Goal: Task Accomplishment & Management: Use online tool/utility

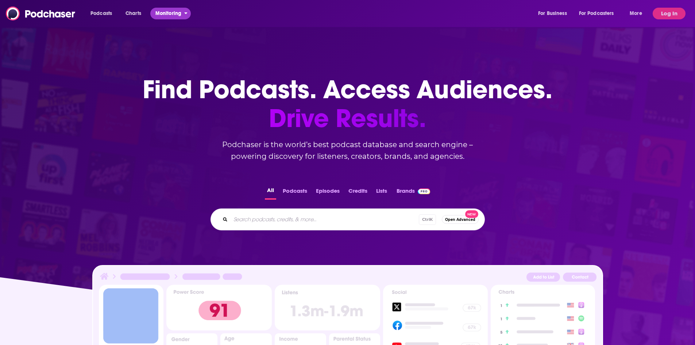
click at [169, 12] on span "Monitoring" at bounding box center [168, 13] width 26 height 10
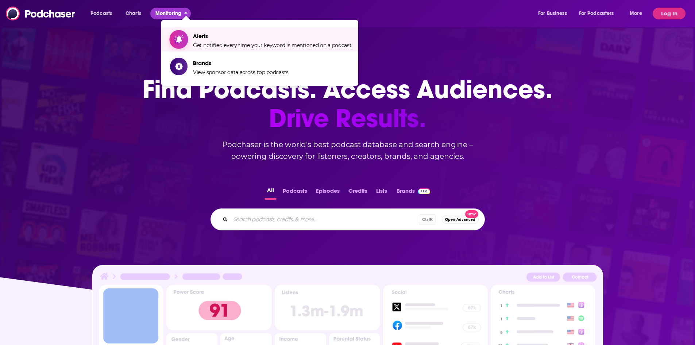
click at [186, 31] on link "Alerts Get notified every time your keyword is mentioned on a podcast." at bounding box center [261, 39] width 182 height 18
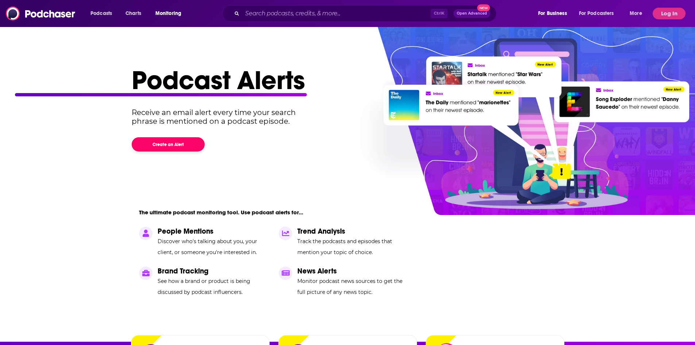
click at [154, 144] on button "Create an Alert" at bounding box center [168, 144] width 73 height 14
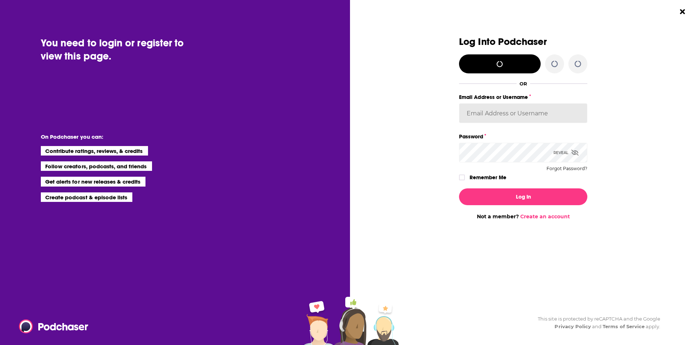
type input "[EMAIL_ADDRESS][DOMAIN_NAME]"
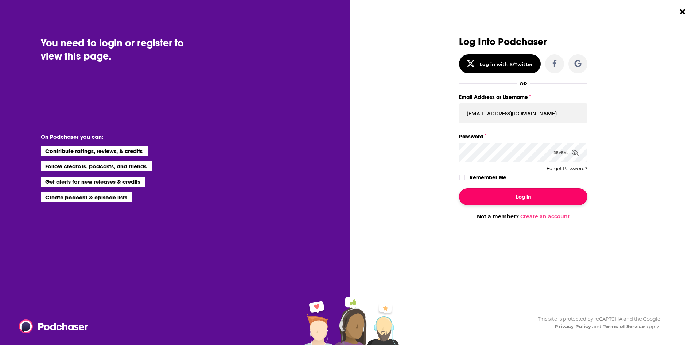
click at [500, 194] on button "Log In" at bounding box center [523, 196] width 128 height 17
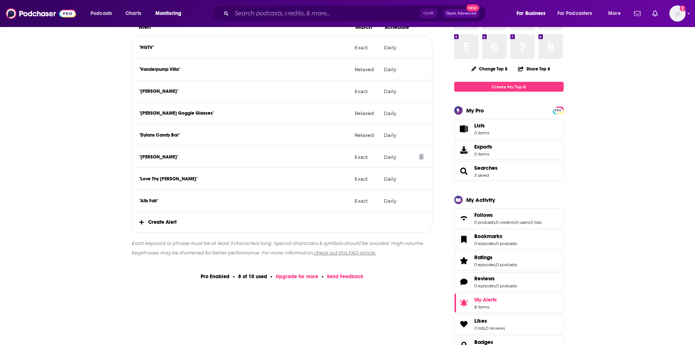
scroll to position [146, 0]
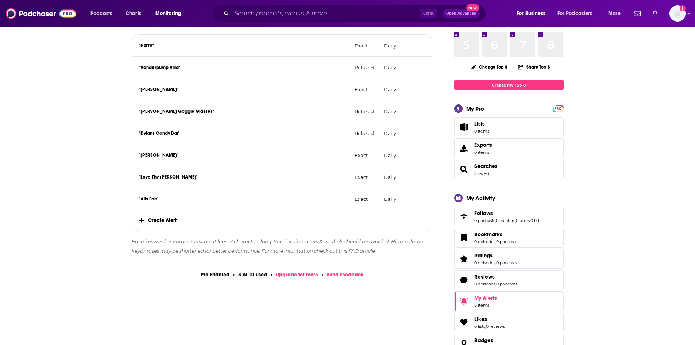
click at [158, 222] on span "Create Alert" at bounding box center [282, 220] width 300 height 21
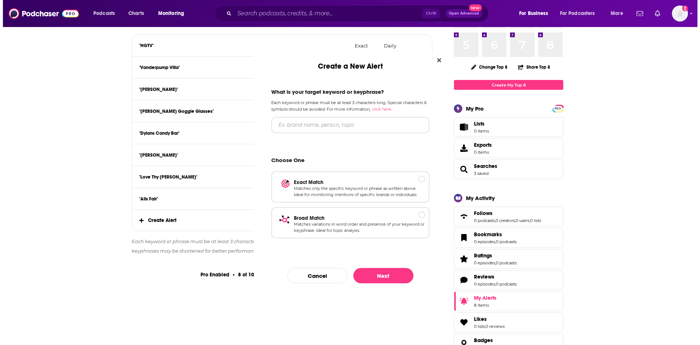
scroll to position [0, 0]
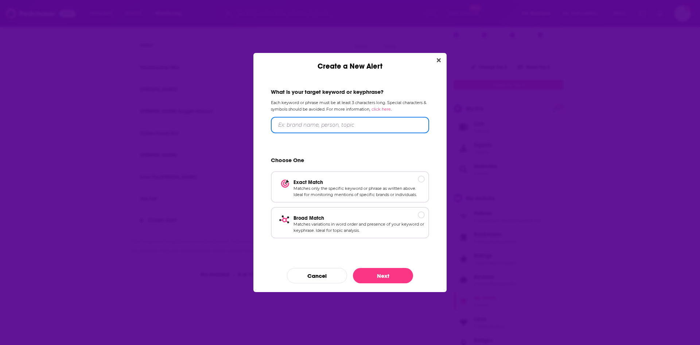
click at [288, 132] on input "Create a New Alert" at bounding box center [350, 125] width 158 height 16
type input "A Very Jonas Christmas"
click at [373, 185] on p "Matches only the specific keyword or phrase as written above. Ideal for monitor…" at bounding box center [359, 191] width 131 height 13
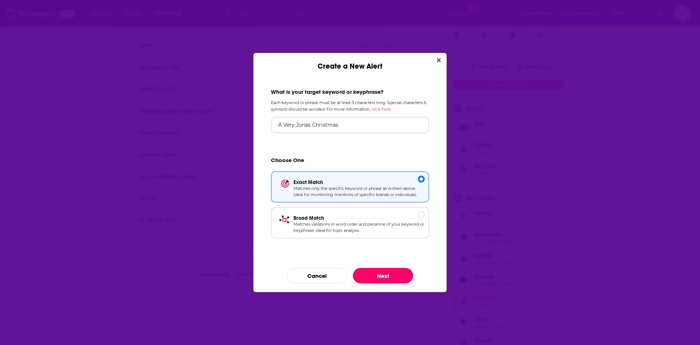
click at [393, 272] on button "Next" at bounding box center [383, 275] width 60 height 15
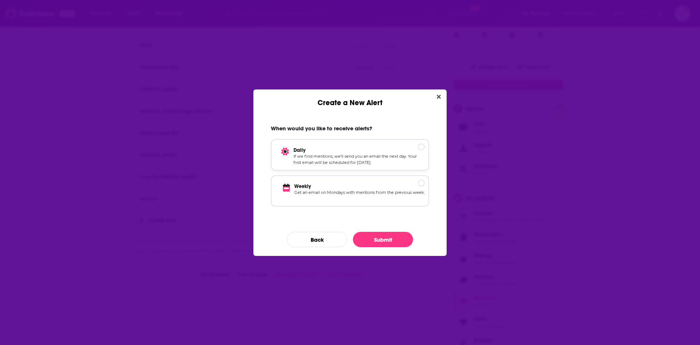
click at [356, 162] on p "If we find mentions, we’ll send you an email the next day. Your first email wil…" at bounding box center [359, 159] width 131 height 13
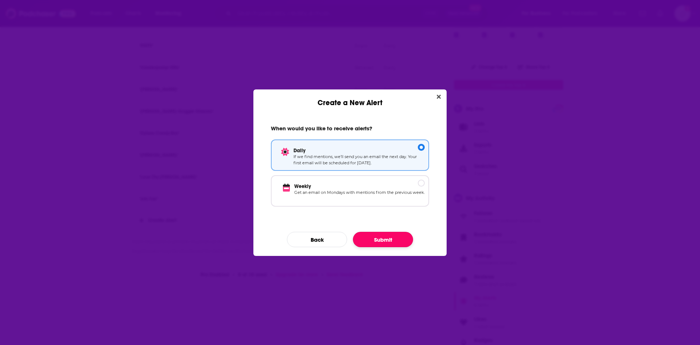
click at [384, 237] on button "Submit" at bounding box center [383, 239] width 60 height 15
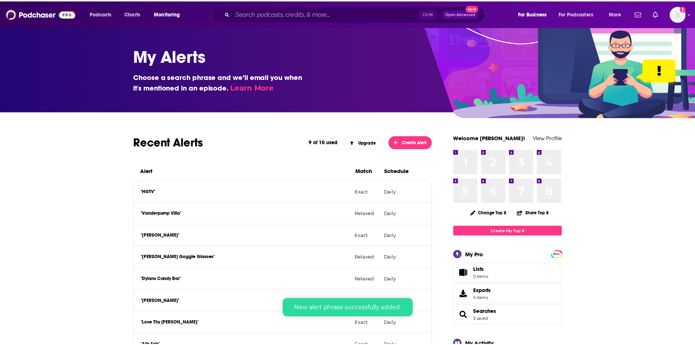
scroll to position [146, 0]
